Goal: Complete application form

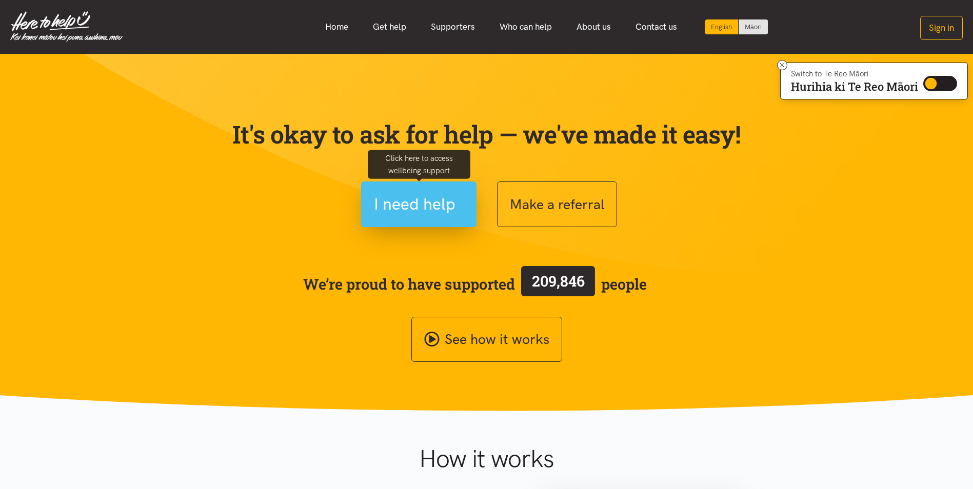
click at [421, 197] on span "I need help" at bounding box center [415, 204] width 82 height 26
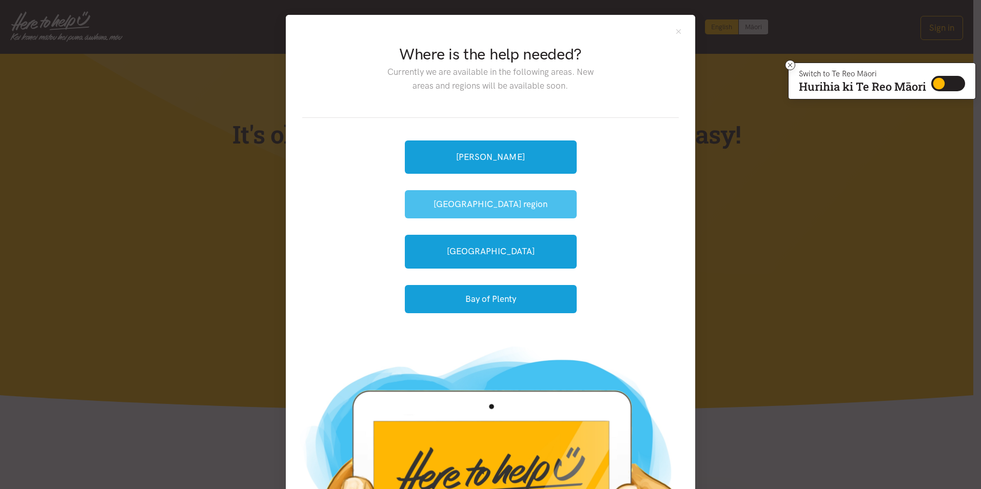
click at [482, 211] on button "[GEOGRAPHIC_DATA] region" at bounding box center [491, 204] width 172 height 28
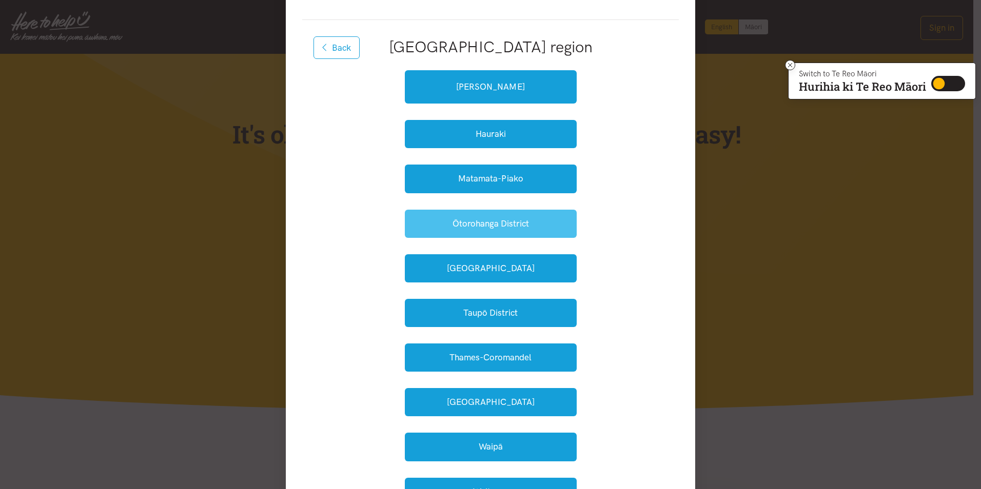
scroll to position [103, 0]
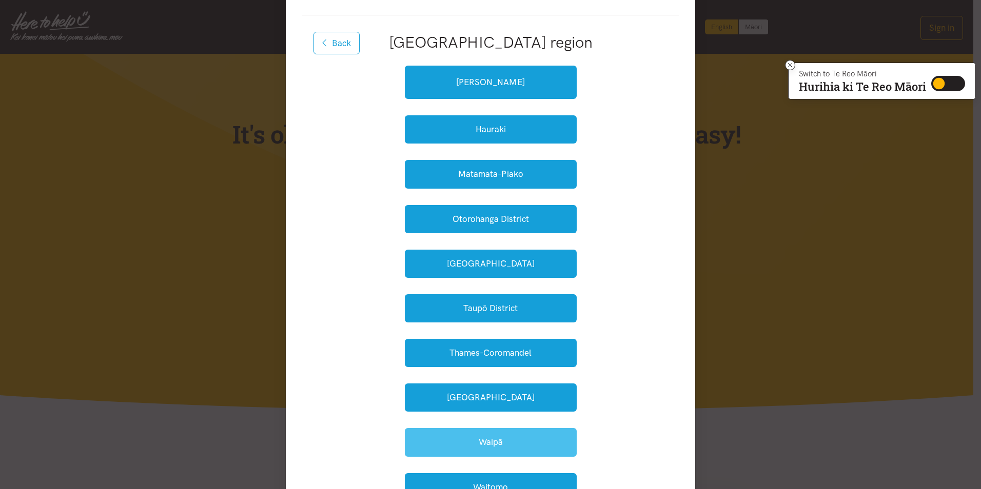
click at [491, 440] on button "Waipā" at bounding box center [491, 442] width 172 height 28
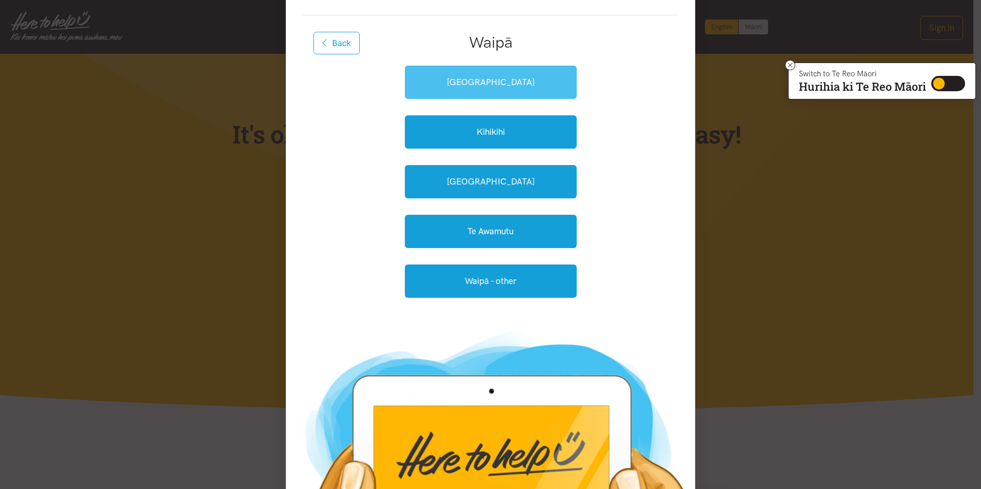
click at [495, 78] on link "Cambridge" at bounding box center [491, 82] width 172 height 33
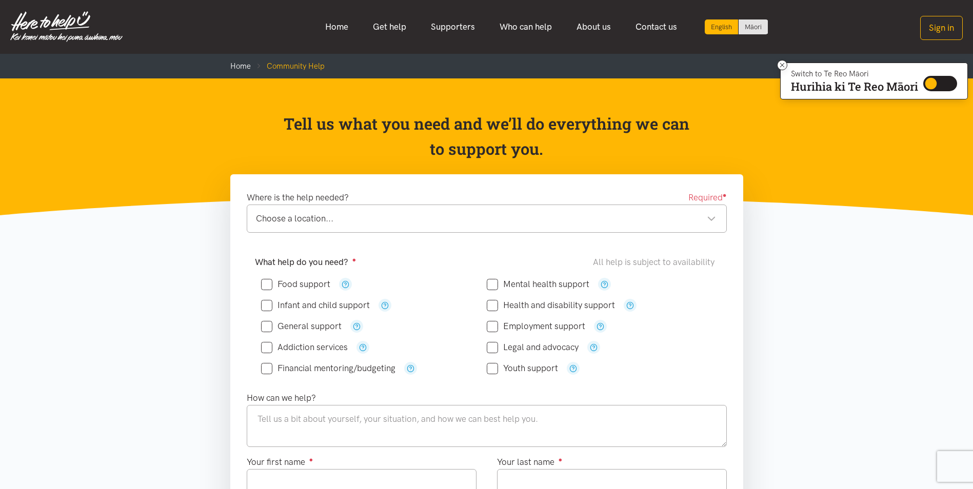
click at [264, 281] on input "Food support" at bounding box center [295, 284] width 69 height 9
checkbox input "true"
click at [718, 218] on div "Choose a location... Choose a location..." at bounding box center [487, 219] width 480 height 28
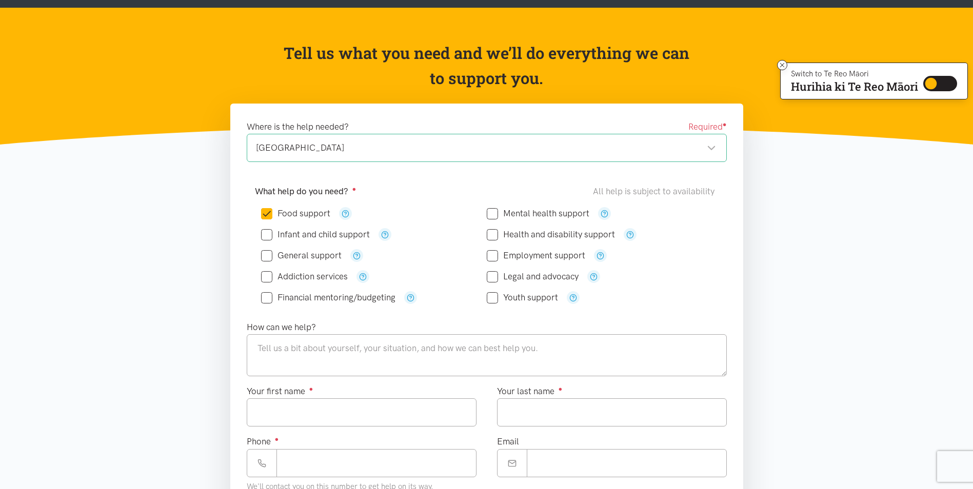
scroll to position [103, 0]
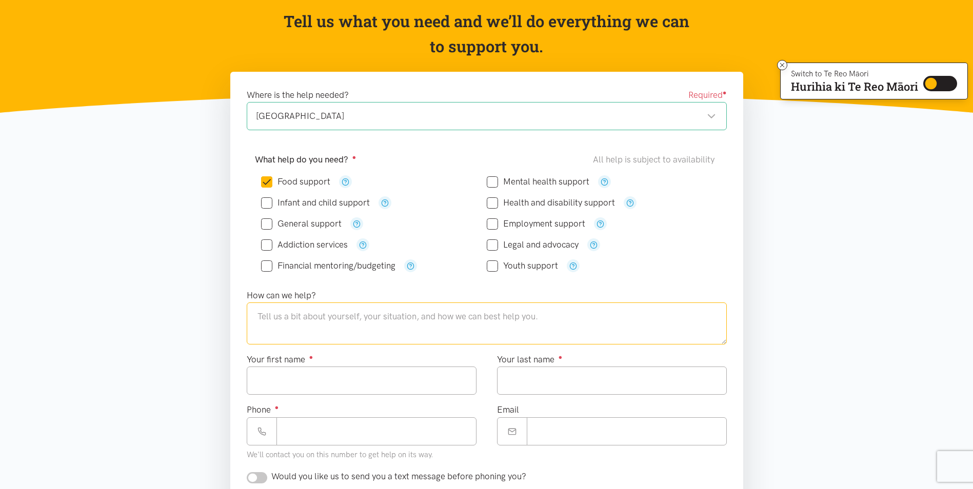
click at [282, 323] on textarea at bounding box center [487, 324] width 480 height 42
type textarea "C"
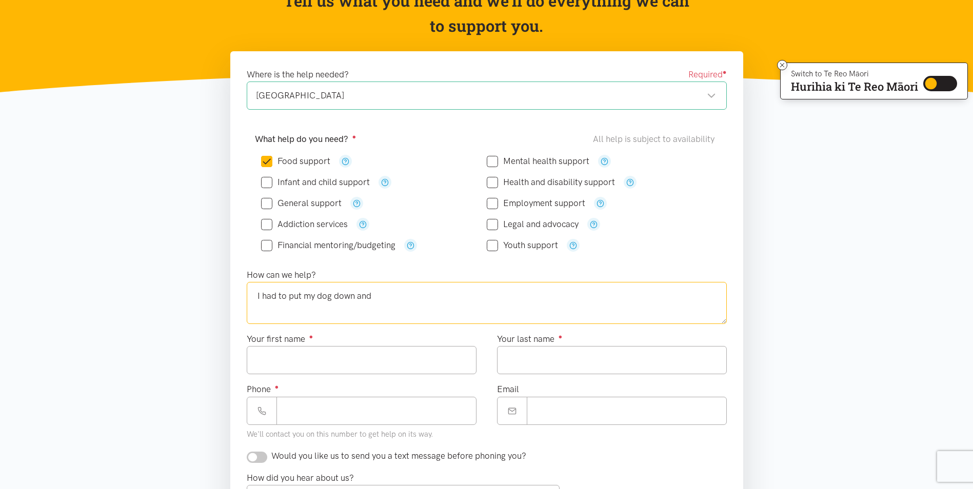
scroll to position [154, 0]
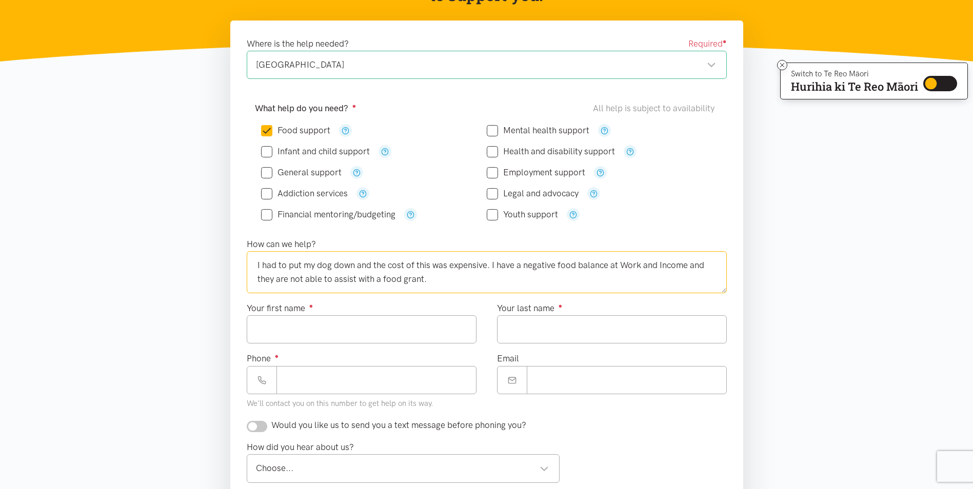
type textarea "I had to put my dog down and the cost of this was expensive. I have a negative …"
click at [296, 329] on input "Your first name ●" at bounding box center [362, 329] width 230 height 28
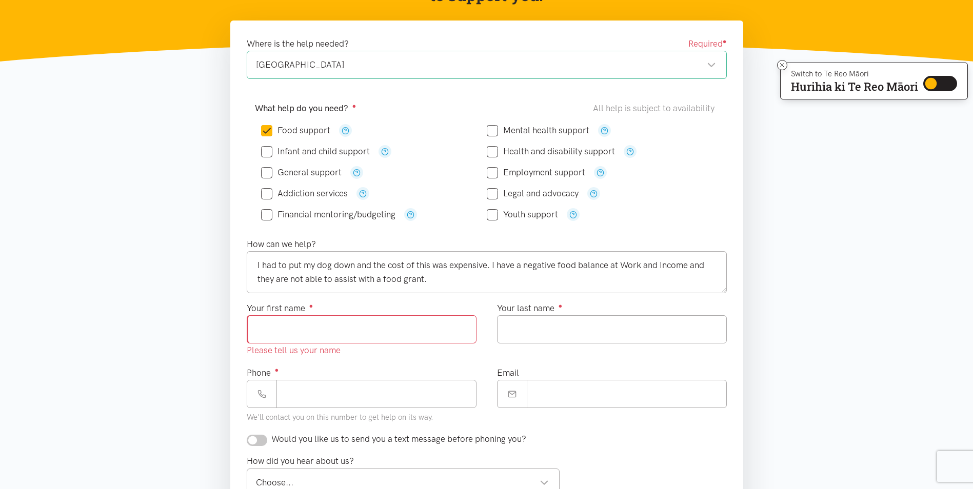
click at [287, 336] on input "Your first name ●" at bounding box center [362, 329] width 230 height 28
type input "*****"
click at [525, 328] on input "Your last name ●" at bounding box center [612, 329] width 230 height 28
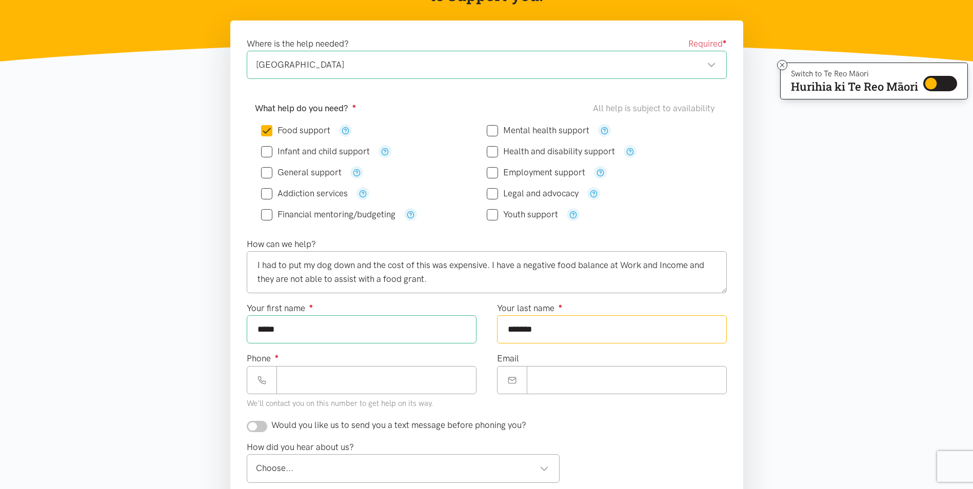
type input "*******"
click at [303, 380] on input "Phone ●" at bounding box center [376, 380] width 200 height 28
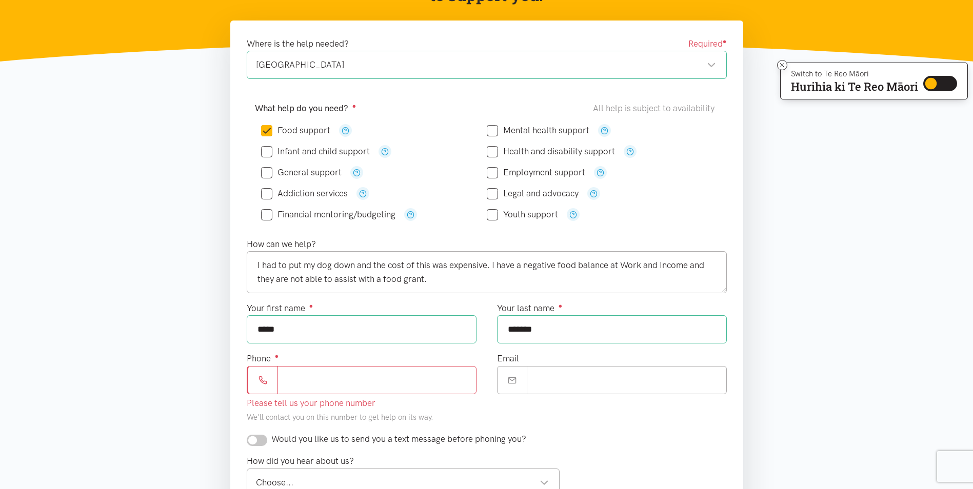
click at [314, 381] on input "Phone ●" at bounding box center [376, 380] width 199 height 28
type input "**********"
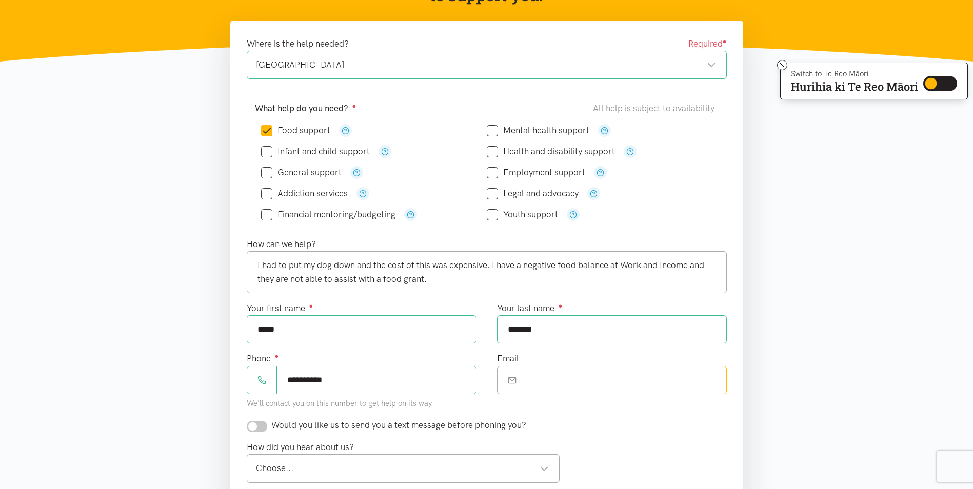
click at [562, 385] on input "Email" at bounding box center [627, 380] width 200 height 28
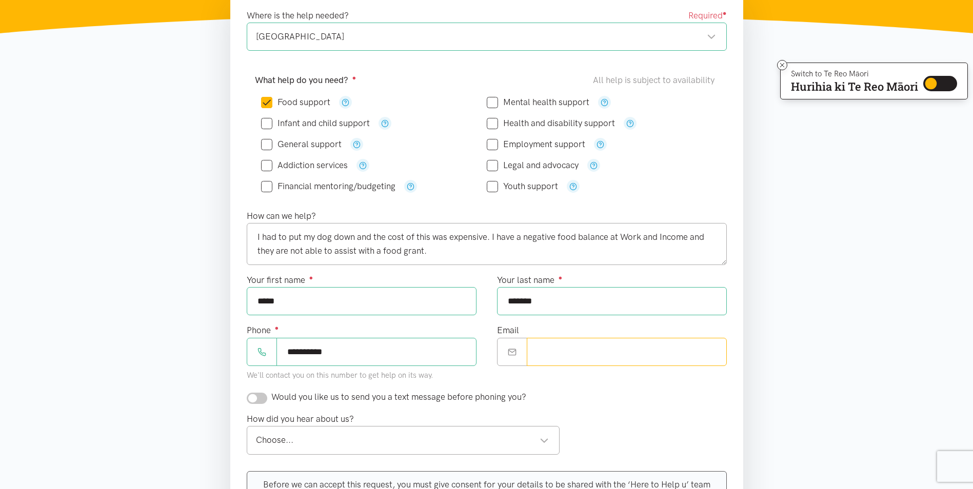
scroll to position [205, 0]
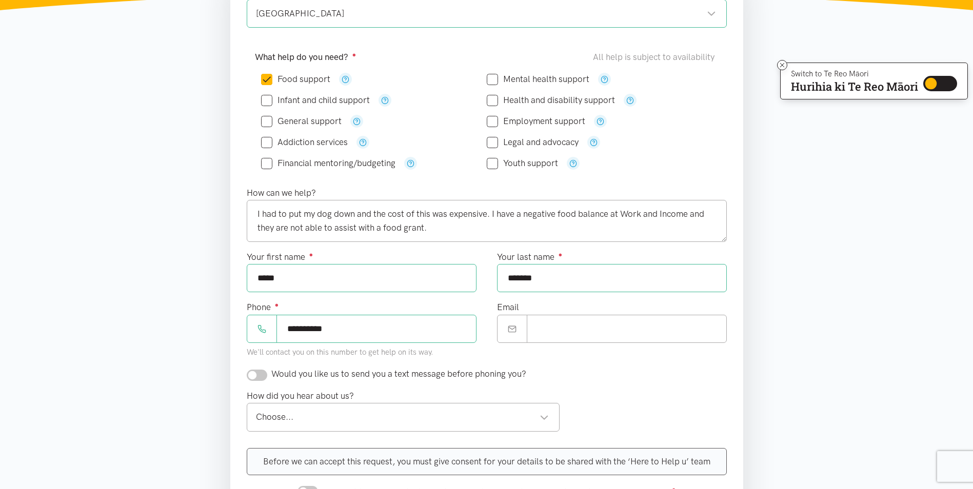
click at [251, 375] on input "checkbox" at bounding box center [257, 375] width 21 height 11
checkbox input "true"
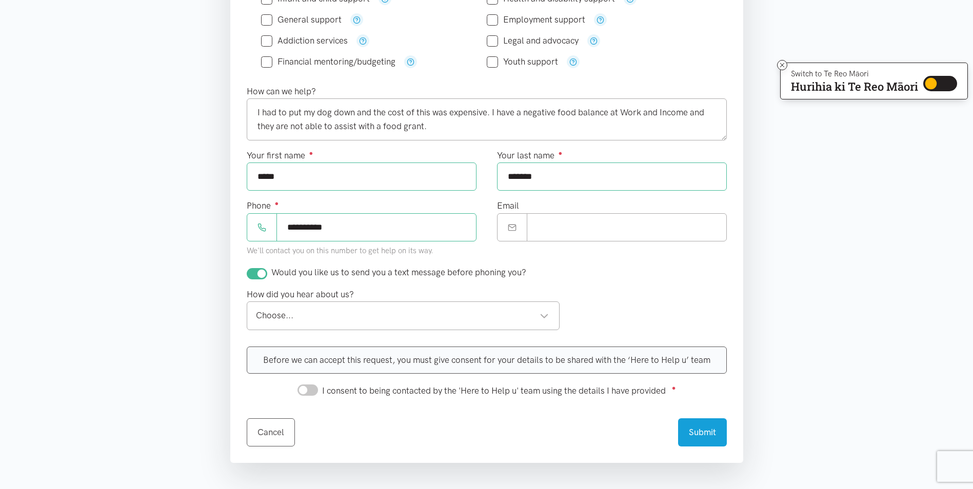
scroll to position [308, 0]
click at [543, 312] on div "Choose..." at bounding box center [402, 315] width 293 height 14
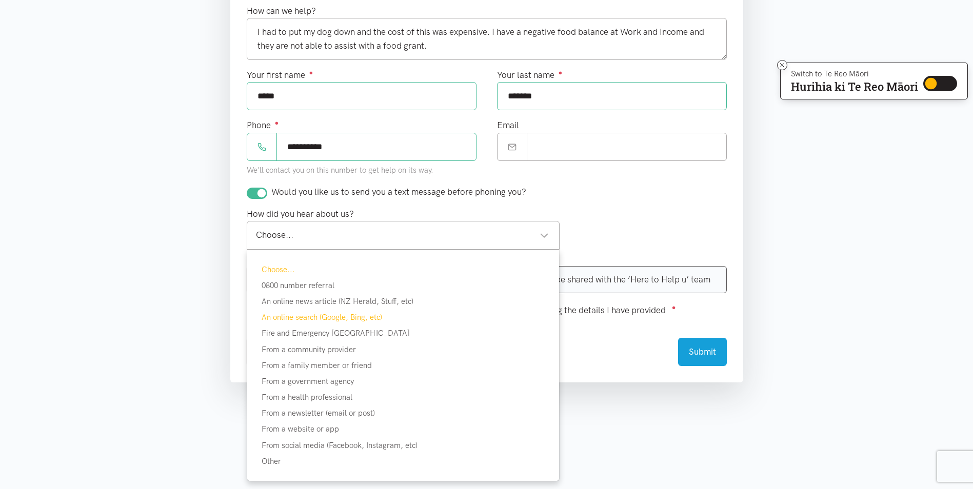
scroll to position [410, 0]
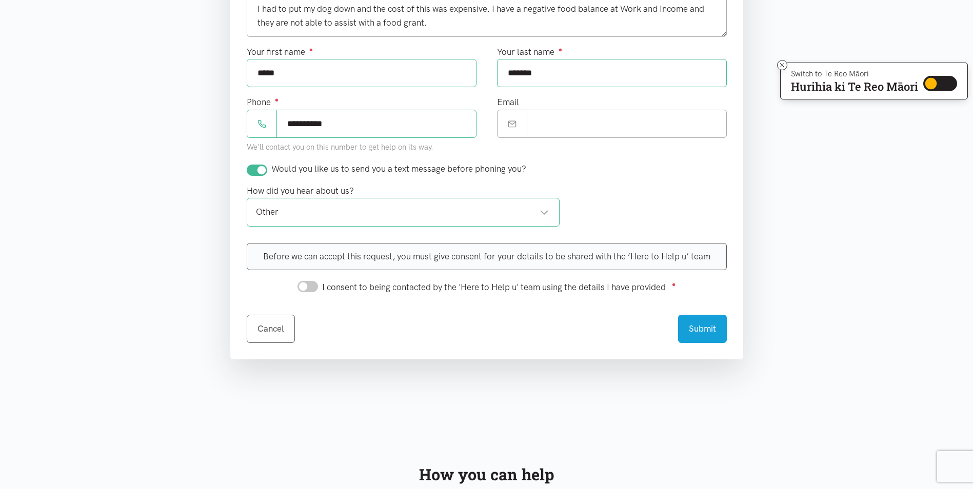
click at [297, 284] on input "I consent to being contacted by the 'Here to Help u' team using the details I h…" at bounding box center [307, 286] width 21 height 11
checkbox input "true"
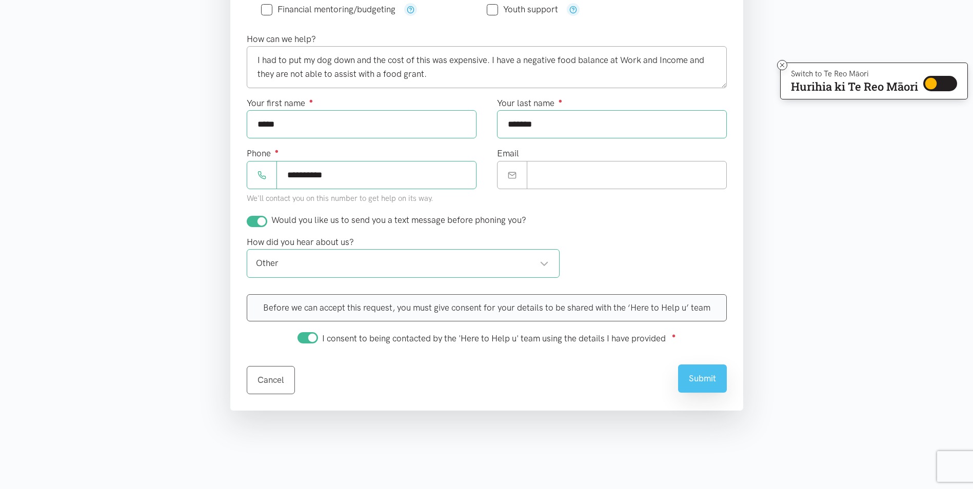
click at [697, 380] on button "Submit" at bounding box center [702, 379] width 49 height 28
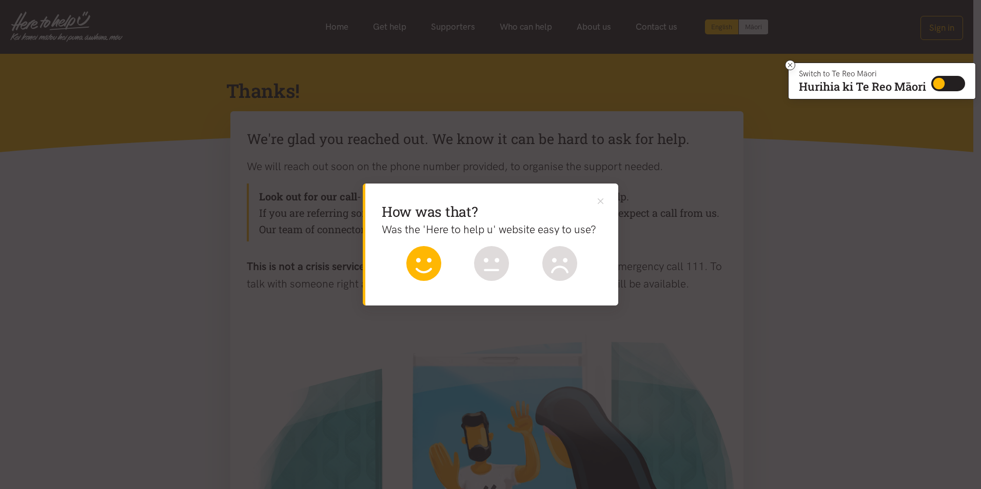
click at [426, 259] on icon at bounding box center [423, 263] width 35 height 35
